Goal: Navigation & Orientation: Find specific page/section

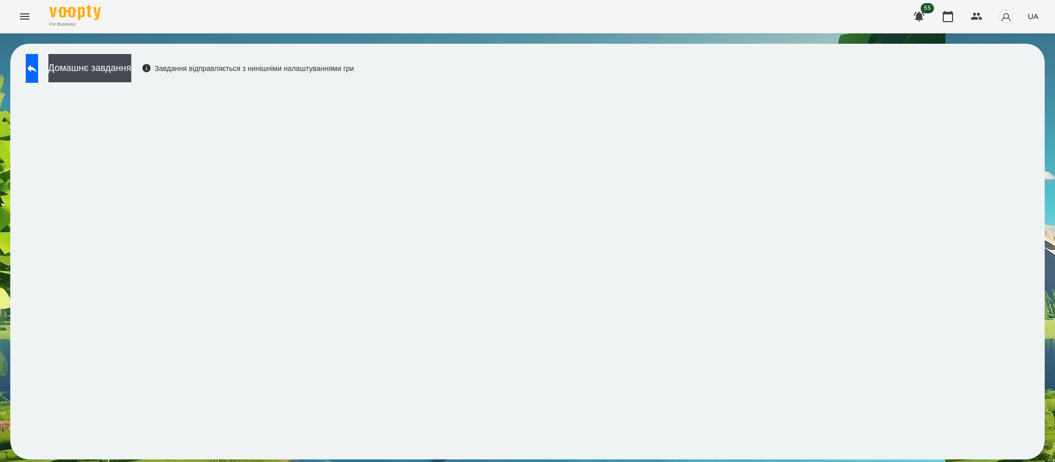
click at [39, 85] on div "Домашнє завдання Завдання відправляється з нинішніми налаштуваннями гри" at bounding box center [187, 71] width 333 height 34
click at [25, 4] on button "Menu" at bounding box center [24, 16] width 25 height 25
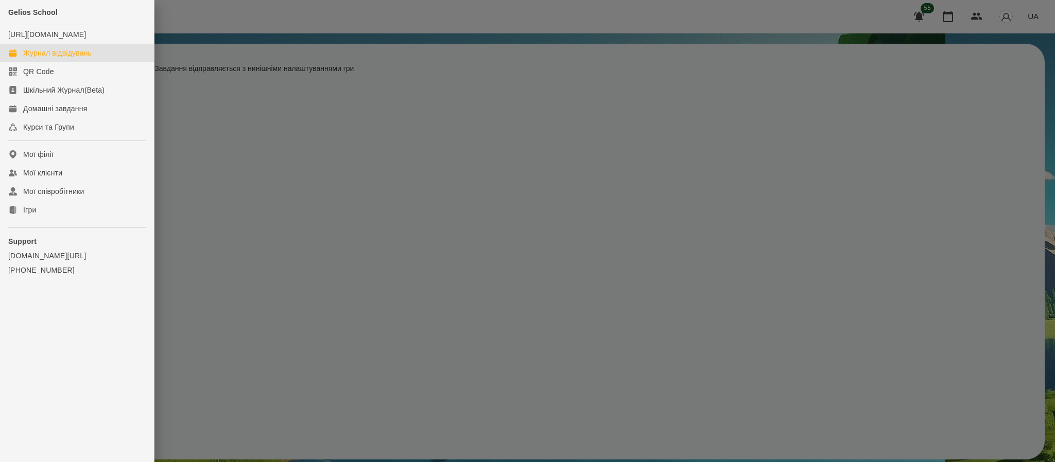
click at [57, 58] on div "Журнал відвідувань" at bounding box center [57, 53] width 68 height 10
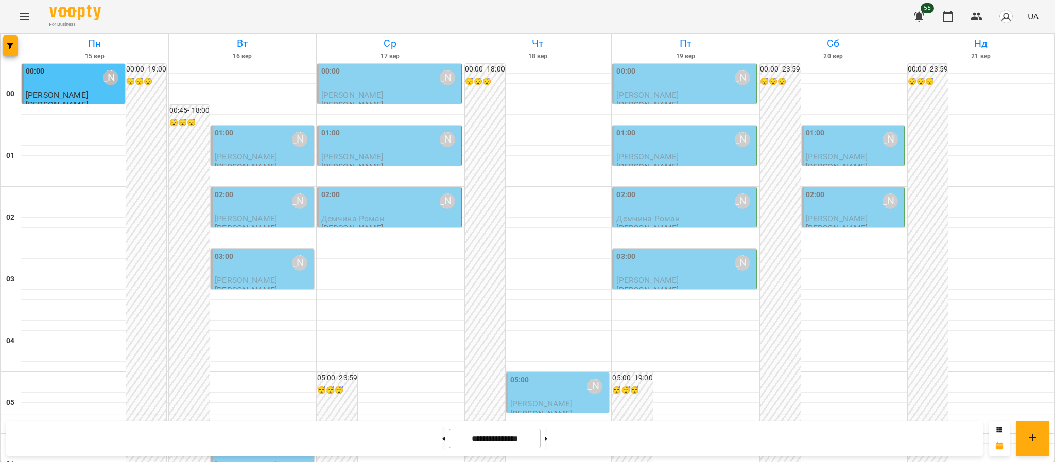
scroll to position [1129, 0]
click at [442, 438] on div at bounding box center [443, 438] width 11 height 23
click at [442, 442] on button at bounding box center [443, 438] width 3 height 23
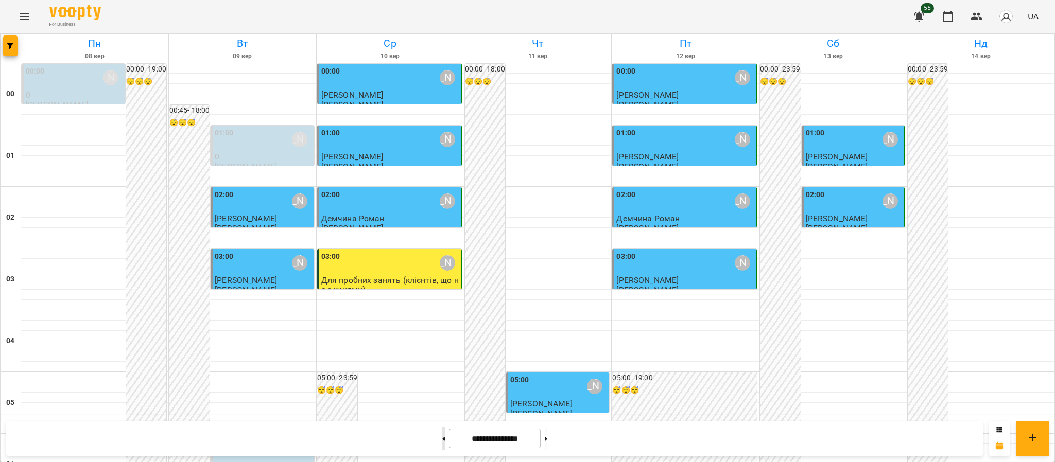
click at [442, 445] on button at bounding box center [443, 438] width 3 height 23
type input "**********"
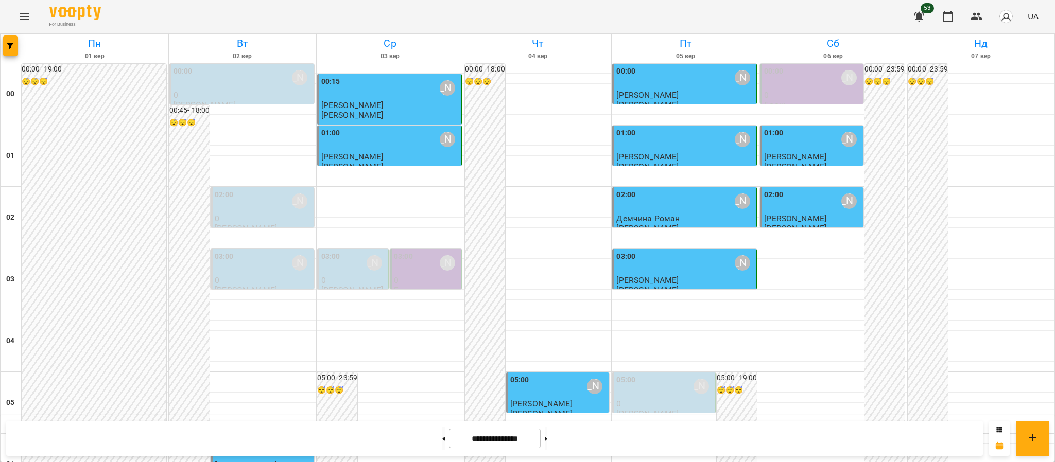
click at [27, 15] on icon "Menu" at bounding box center [25, 16] width 12 height 12
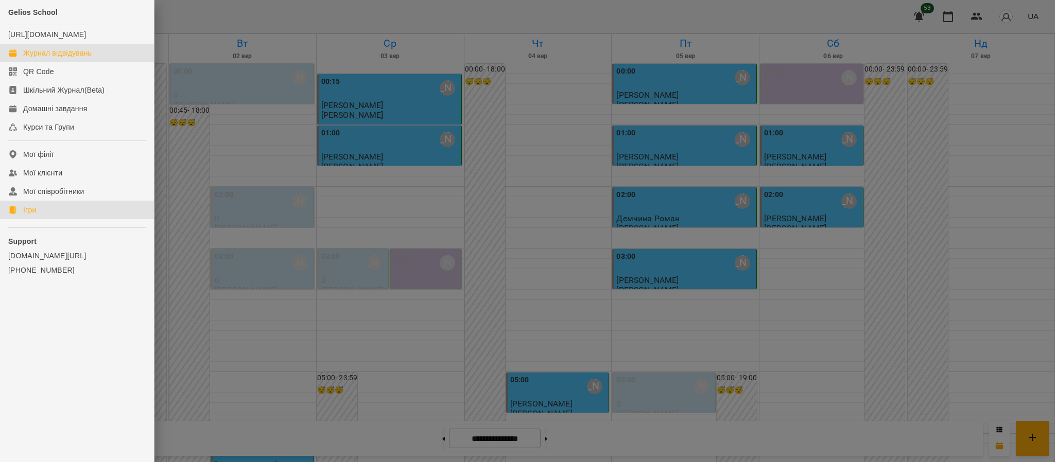
click at [86, 219] on link "Ігри" at bounding box center [77, 210] width 154 height 19
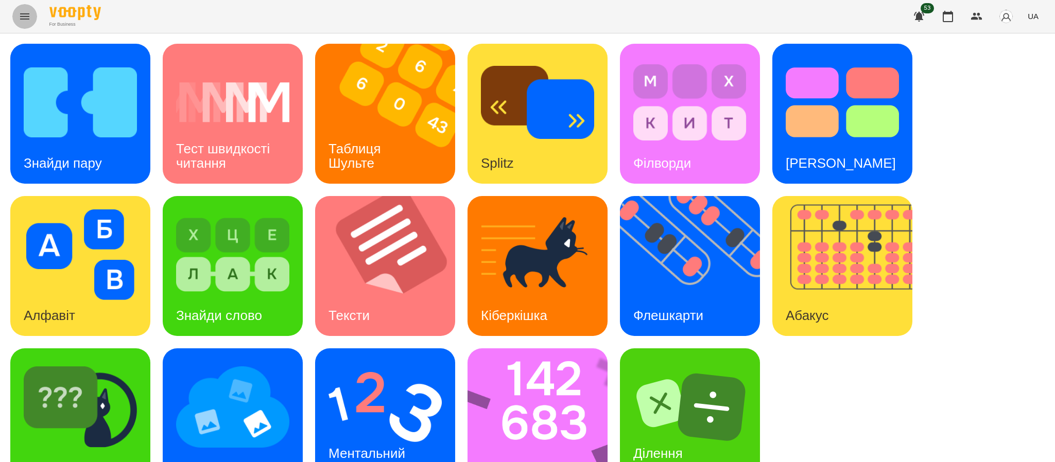
click at [13, 12] on button "Menu" at bounding box center [24, 16] width 25 height 25
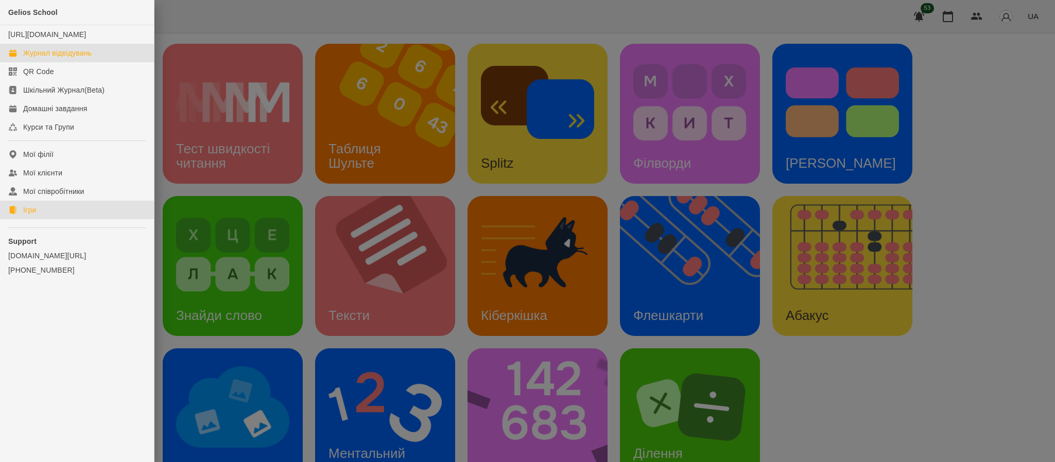
click at [41, 62] on link "Журнал відвідувань" at bounding box center [77, 53] width 154 height 19
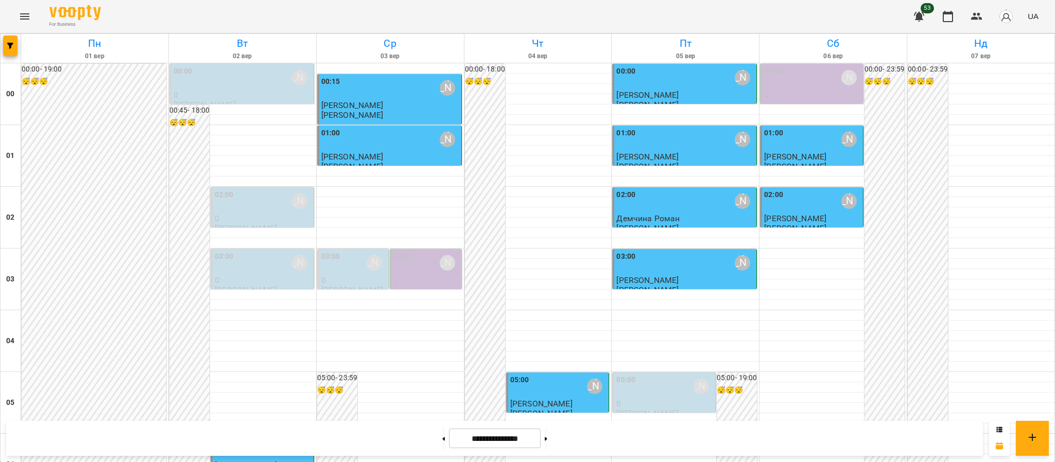
click at [19, 22] on button "Menu" at bounding box center [24, 16] width 25 height 25
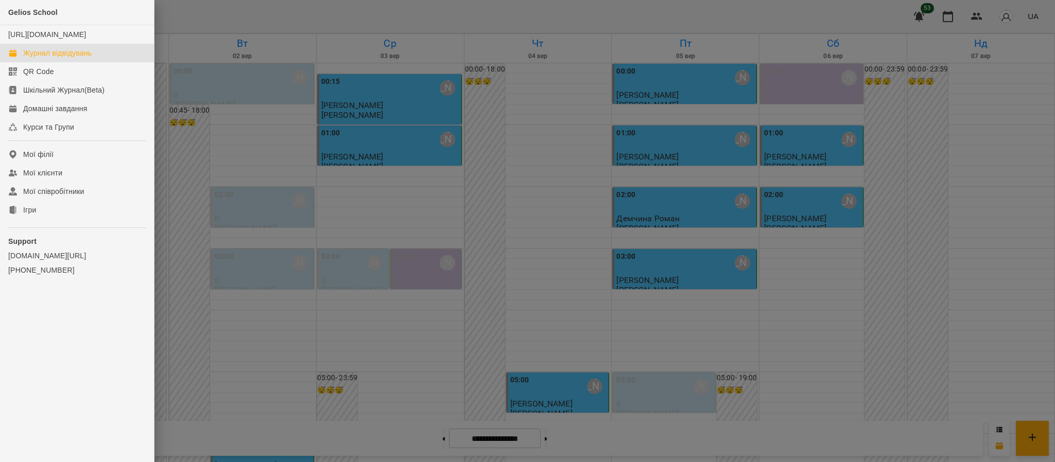
click at [1032, 291] on div at bounding box center [527, 231] width 1055 height 462
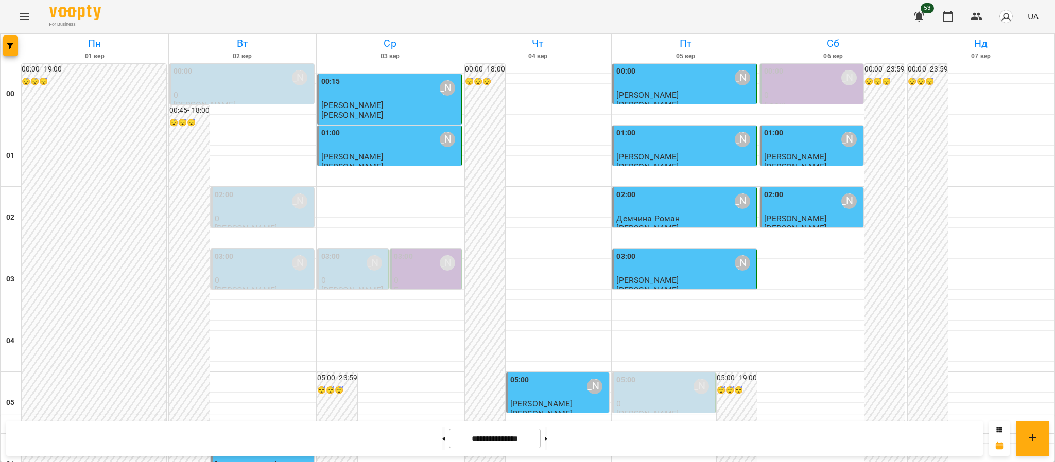
click at [25, 20] on icon "Menu" at bounding box center [25, 16] width 12 height 12
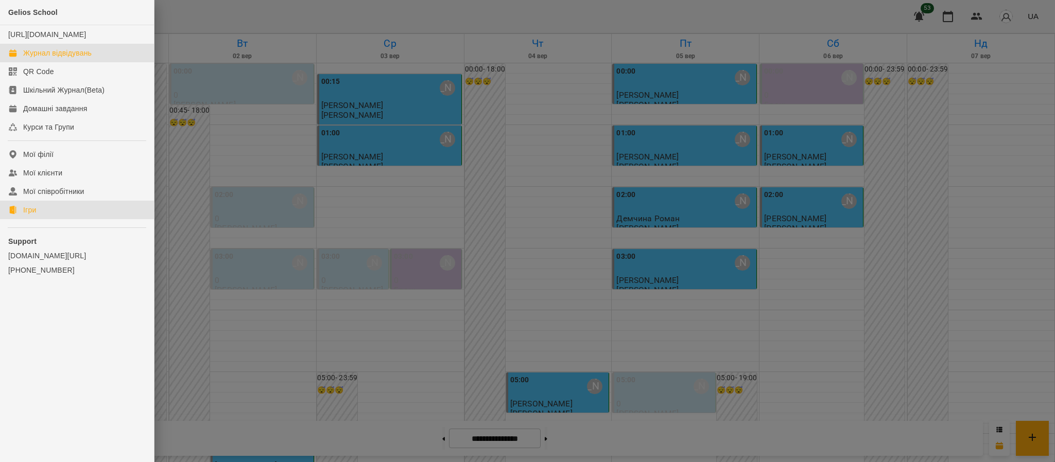
drag, startPoint x: 17, startPoint y: 215, endPoint x: 175, endPoint y: 3, distance: 264.4
click at [17, 214] on link "Ігри" at bounding box center [77, 210] width 154 height 19
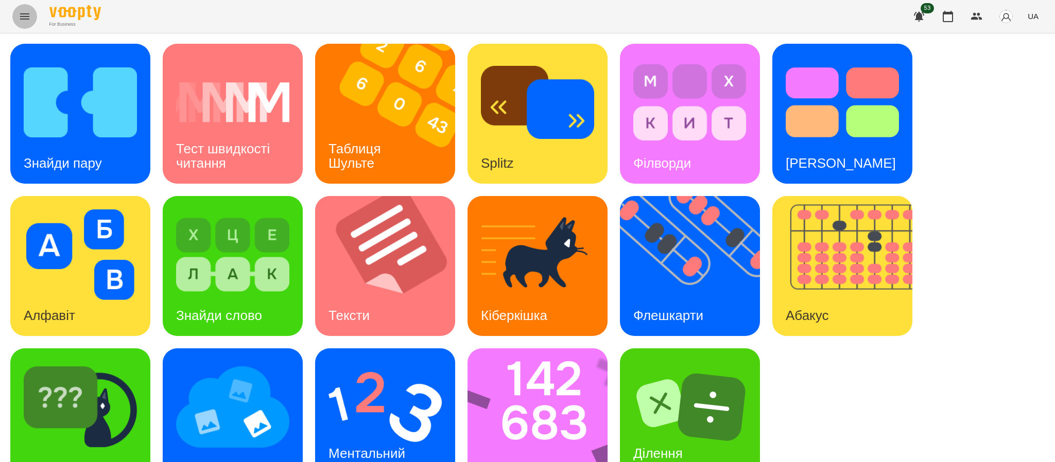
drag, startPoint x: 31, startPoint y: 19, endPoint x: 26, endPoint y: 20, distance: 5.9
click at [26, 20] on button "Menu" at bounding box center [24, 16] width 25 height 25
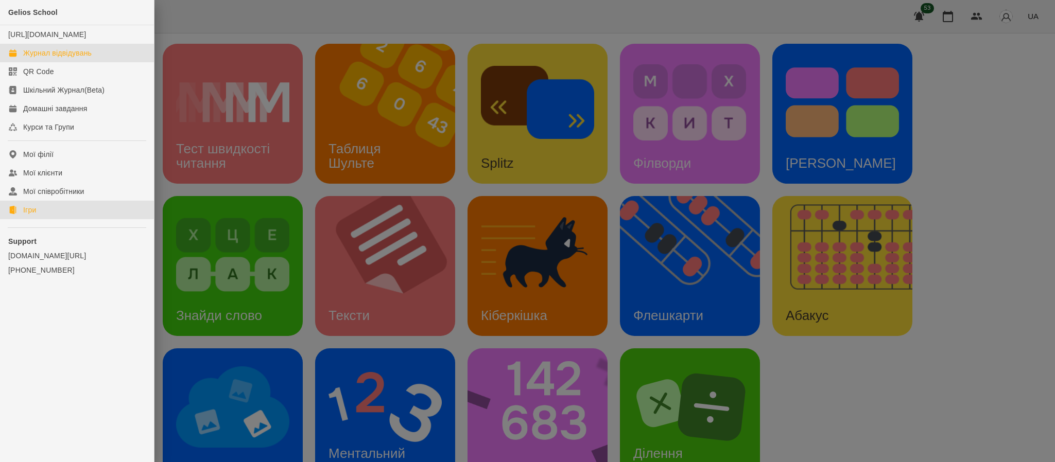
click at [29, 58] on div "Журнал відвідувань" at bounding box center [57, 53] width 68 height 10
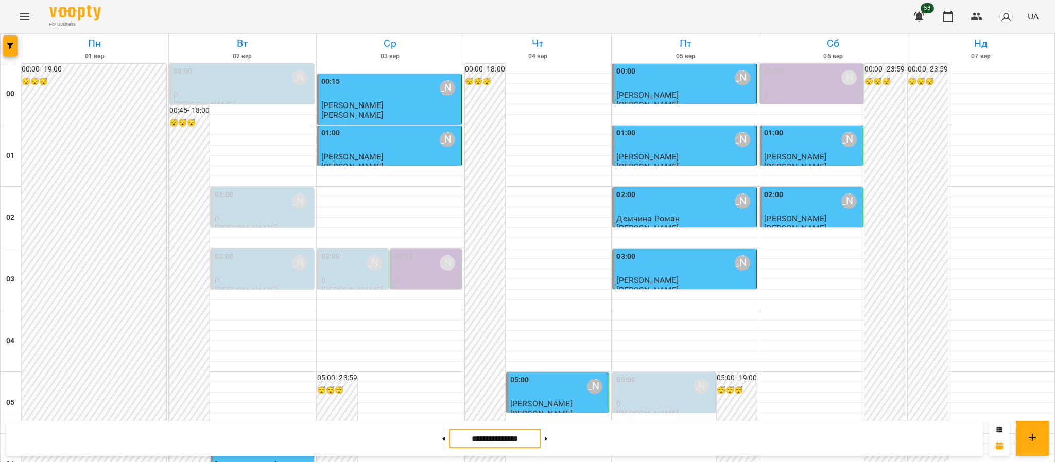
click at [500, 436] on input "**********" at bounding box center [495, 439] width 92 height 20
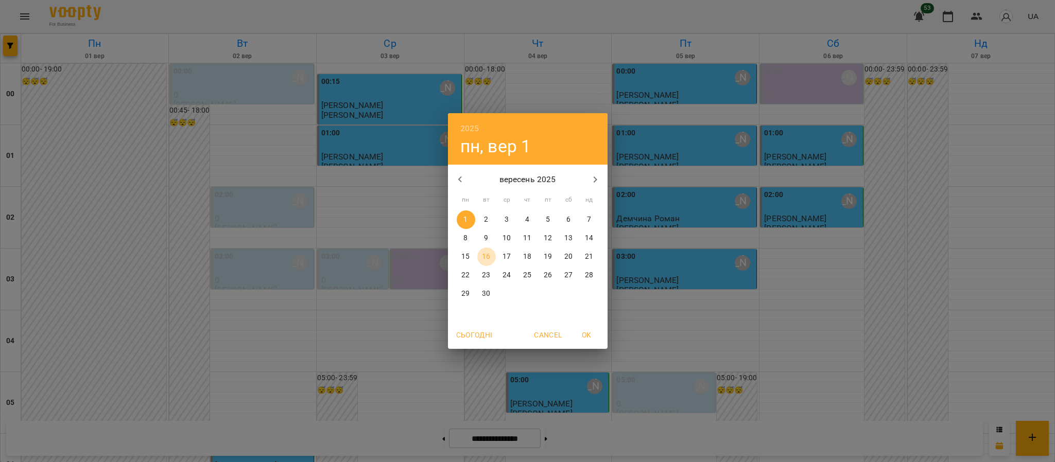
click at [482, 258] on p "16" at bounding box center [486, 257] width 8 height 10
type input "**********"
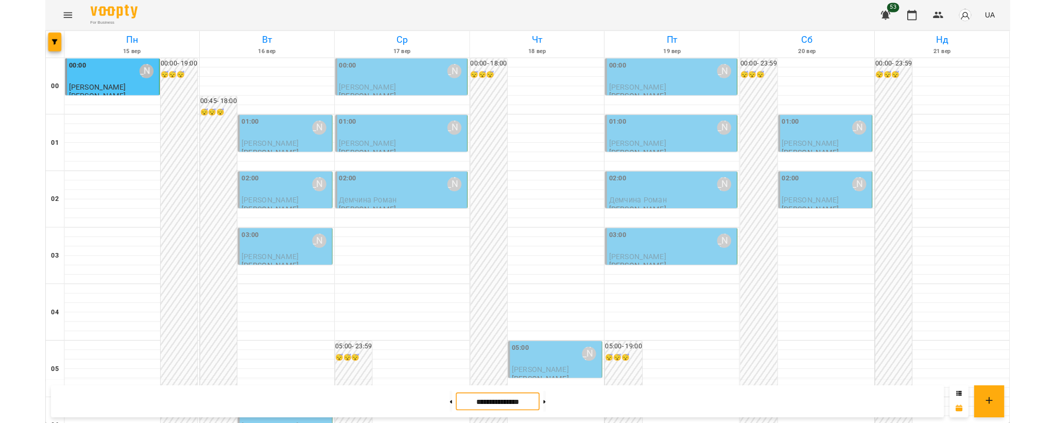
scroll to position [8, 0]
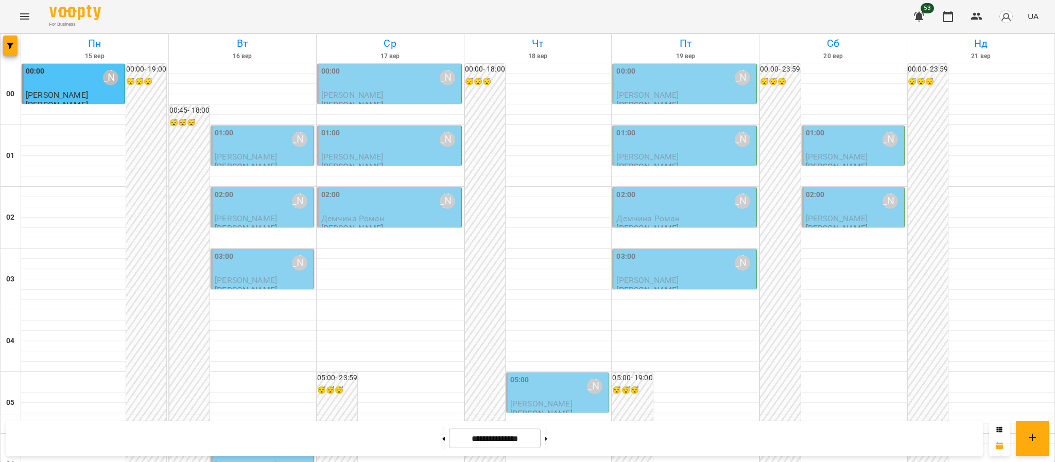
click at [20, 17] on icon "Menu" at bounding box center [25, 16] width 12 height 12
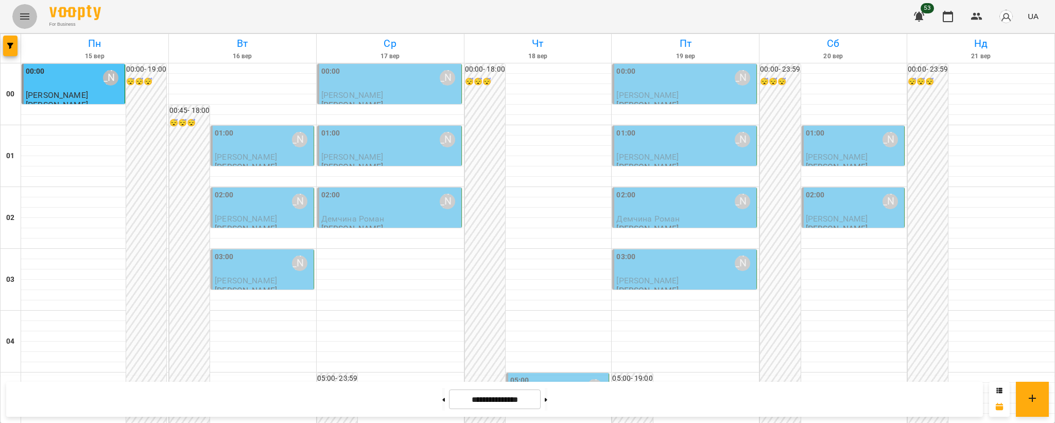
click at [22, 17] on icon "Menu" at bounding box center [25, 16] width 12 height 12
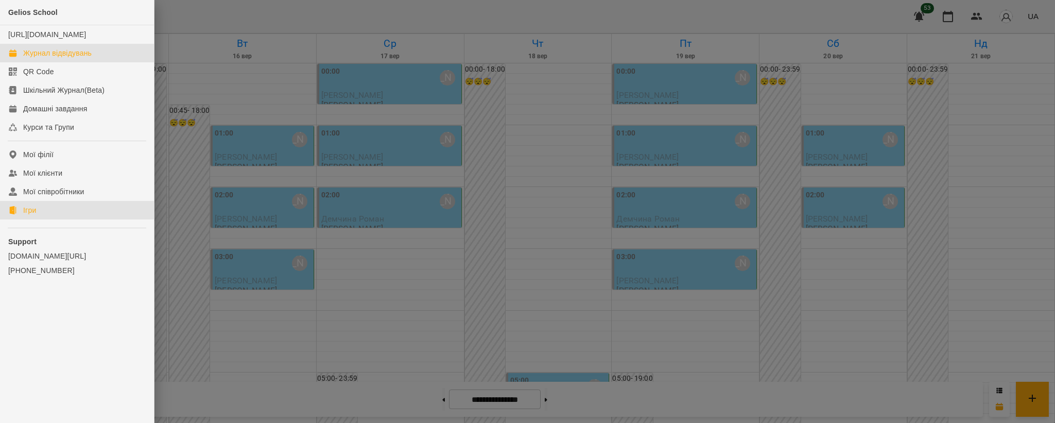
click at [25, 215] on div "Ігри" at bounding box center [29, 210] width 13 height 10
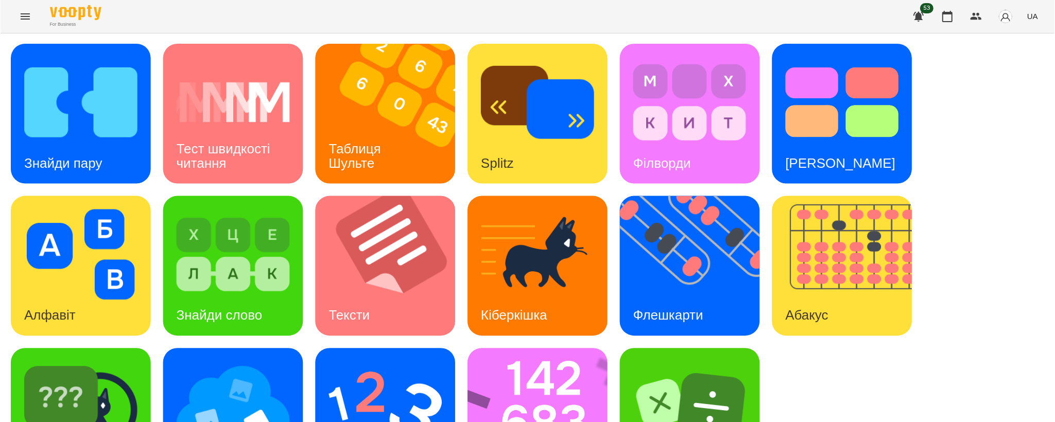
scroll to position [76, 0]
click at [261, 362] on img at bounding box center [232, 407] width 113 height 91
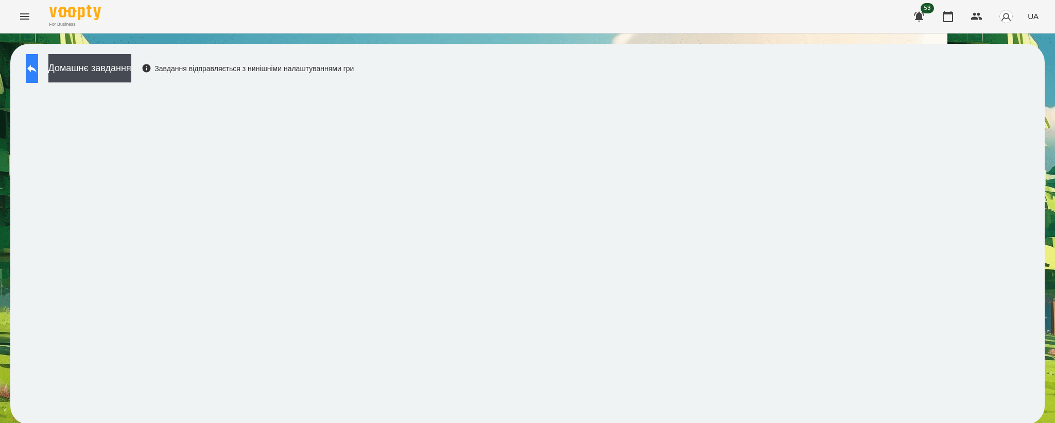
click at [37, 69] on icon at bounding box center [31, 69] width 9 height 8
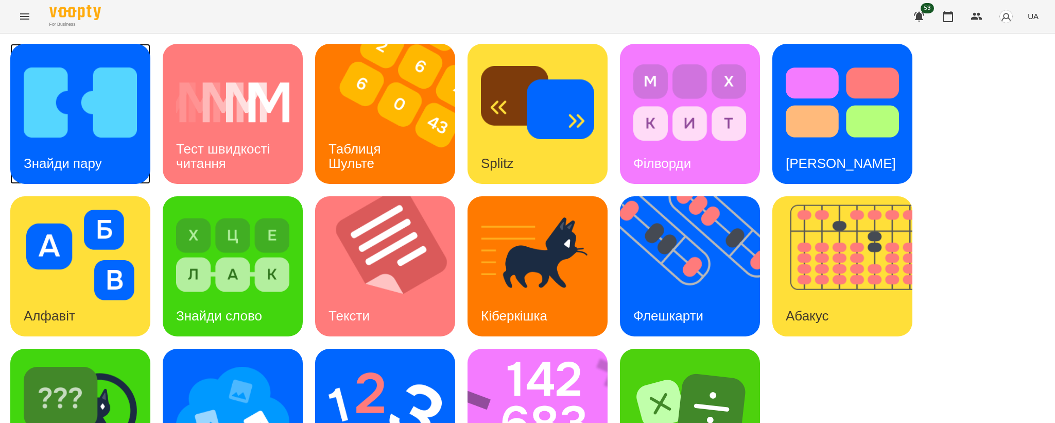
click at [19, 101] on div "Знайди пару" at bounding box center [80, 114] width 140 height 140
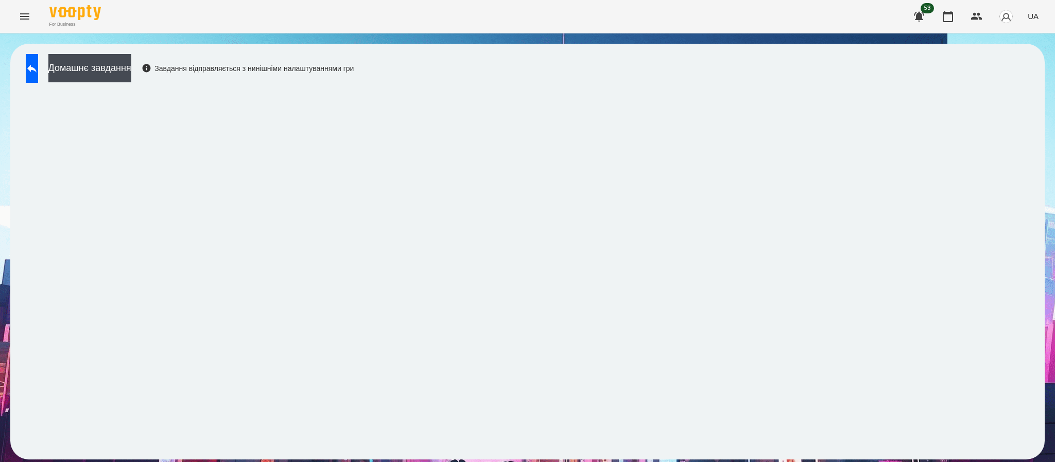
click at [29, 15] on icon "Menu" at bounding box center [25, 16] width 12 height 12
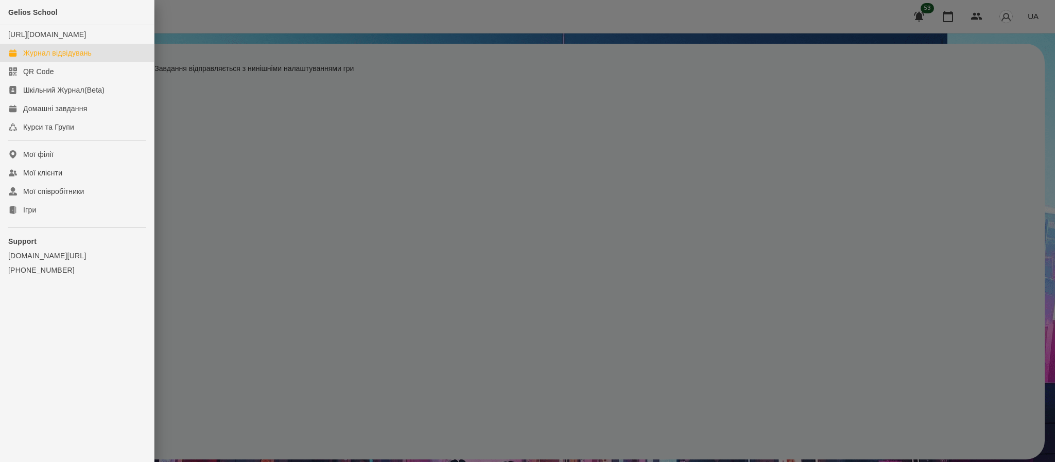
click at [53, 62] on link "Журнал відвідувань" at bounding box center [77, 53] width 154 height 19
